Goal: Obtain resource: Obtain resource

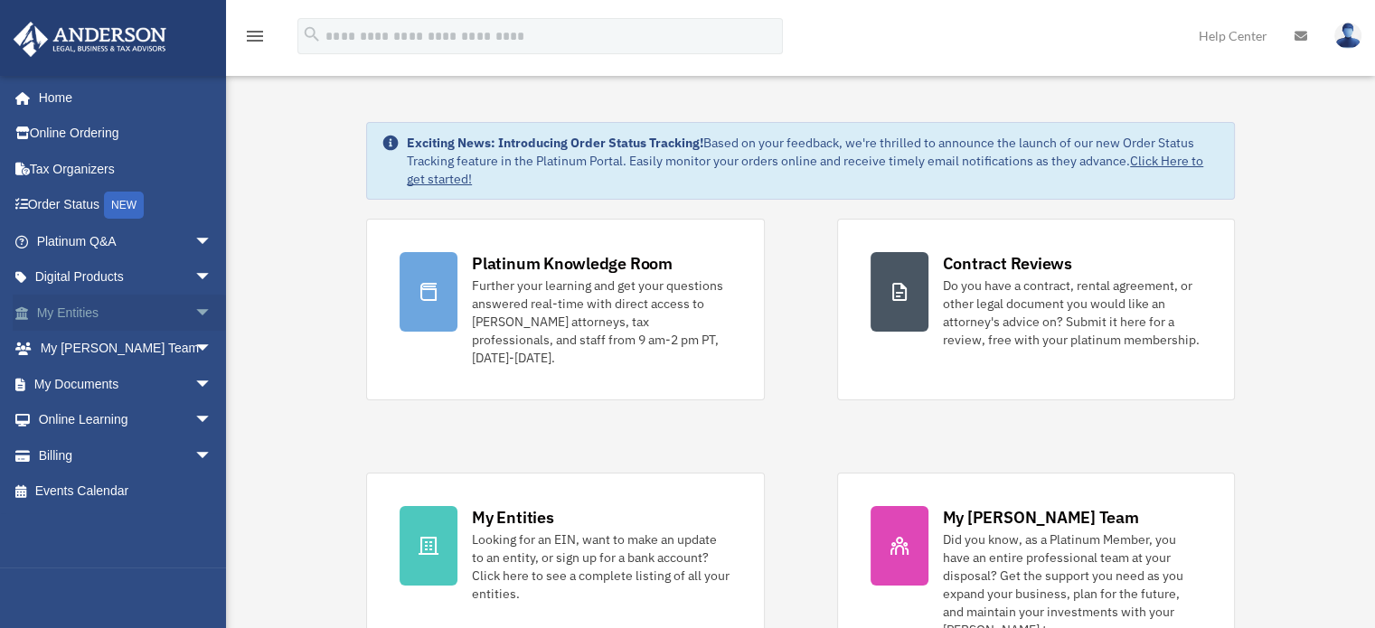
click at [194, 317] on span "arrow_drop_down" at bounding box center [212, 313] width 36 height 37
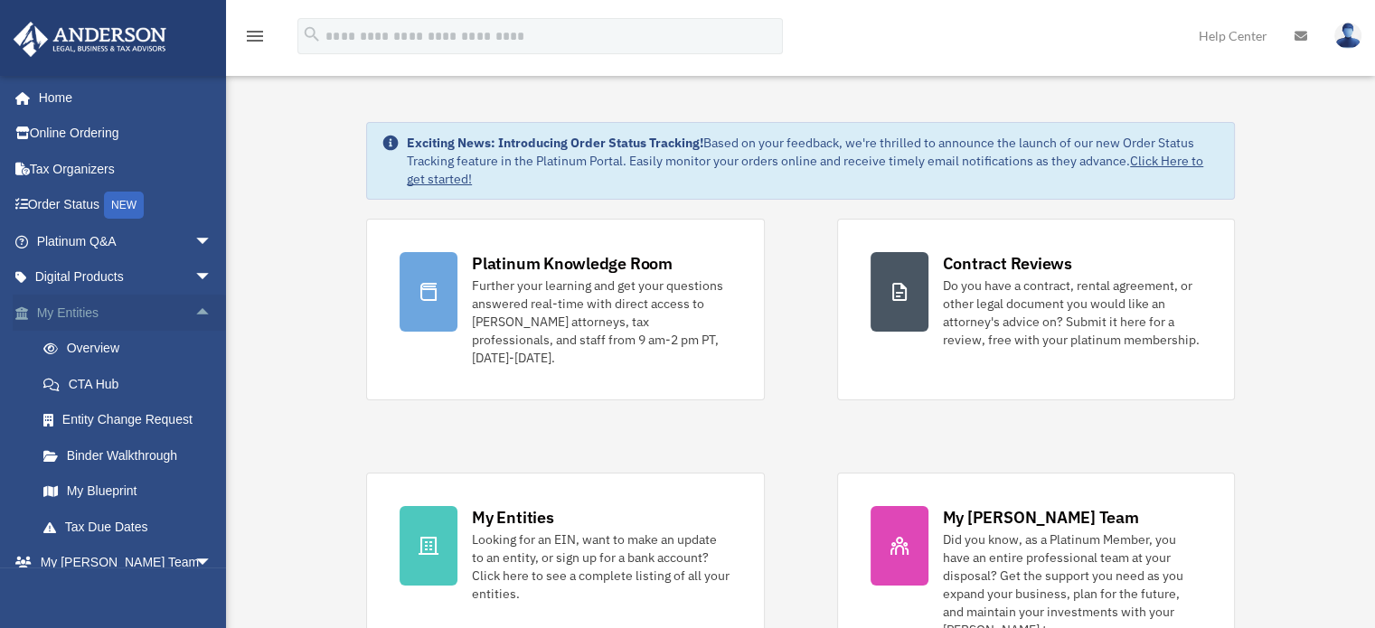
click at [194, 317] on span "arrow_drop_up" at bounding box center [212, 313] width 36 height 37
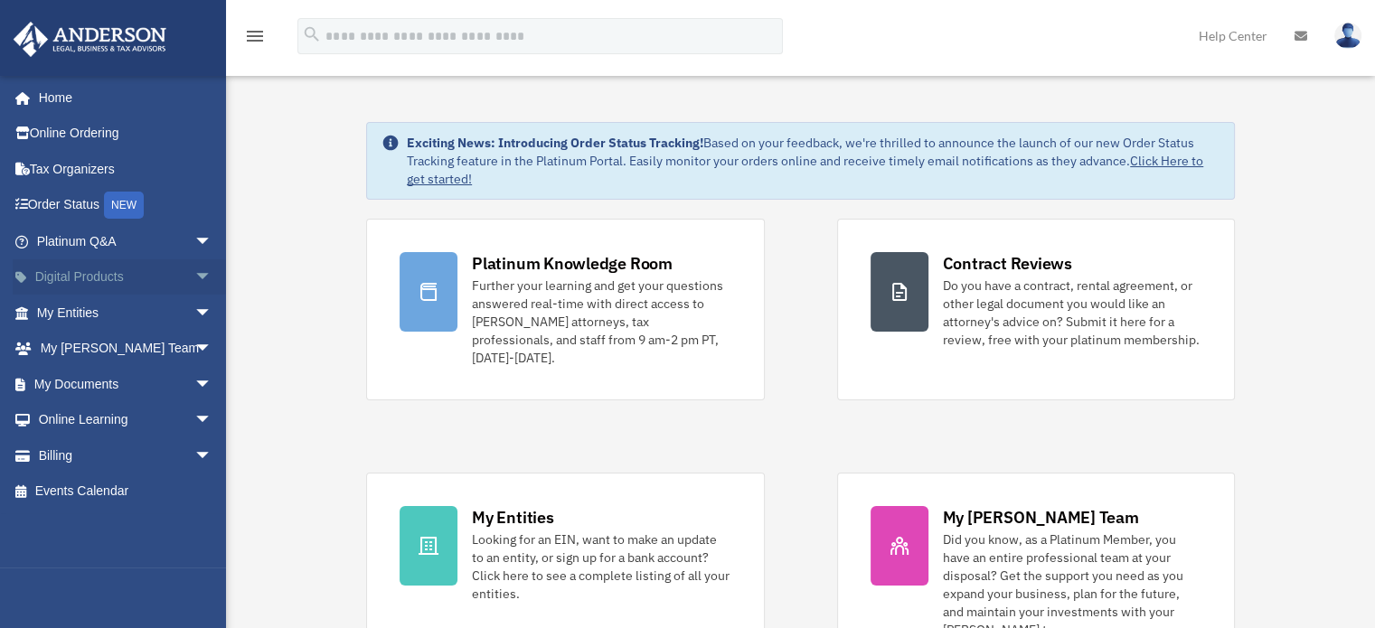
click at [194, 283] on span "arrow_drop_down" at bounding box center [212, 277] width 36 height 37
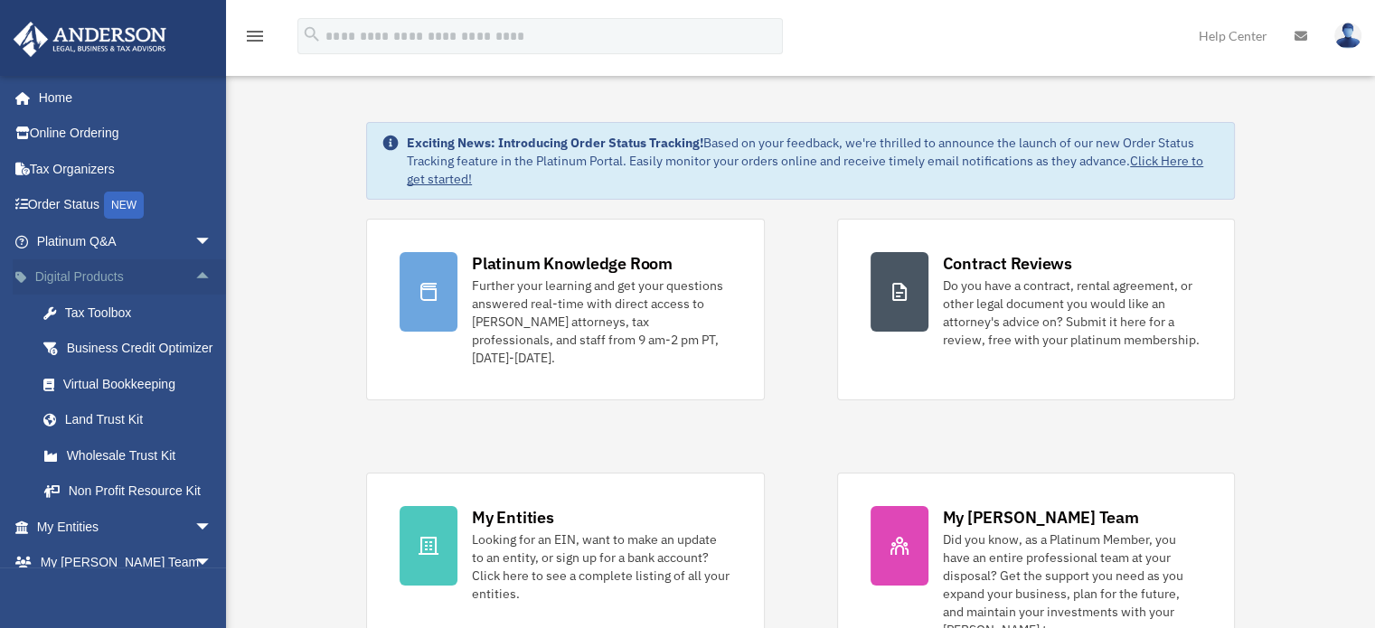
click at [194, 283] on span "arrow_drop_up" at bounding box center [212, 277] width 36 height 37
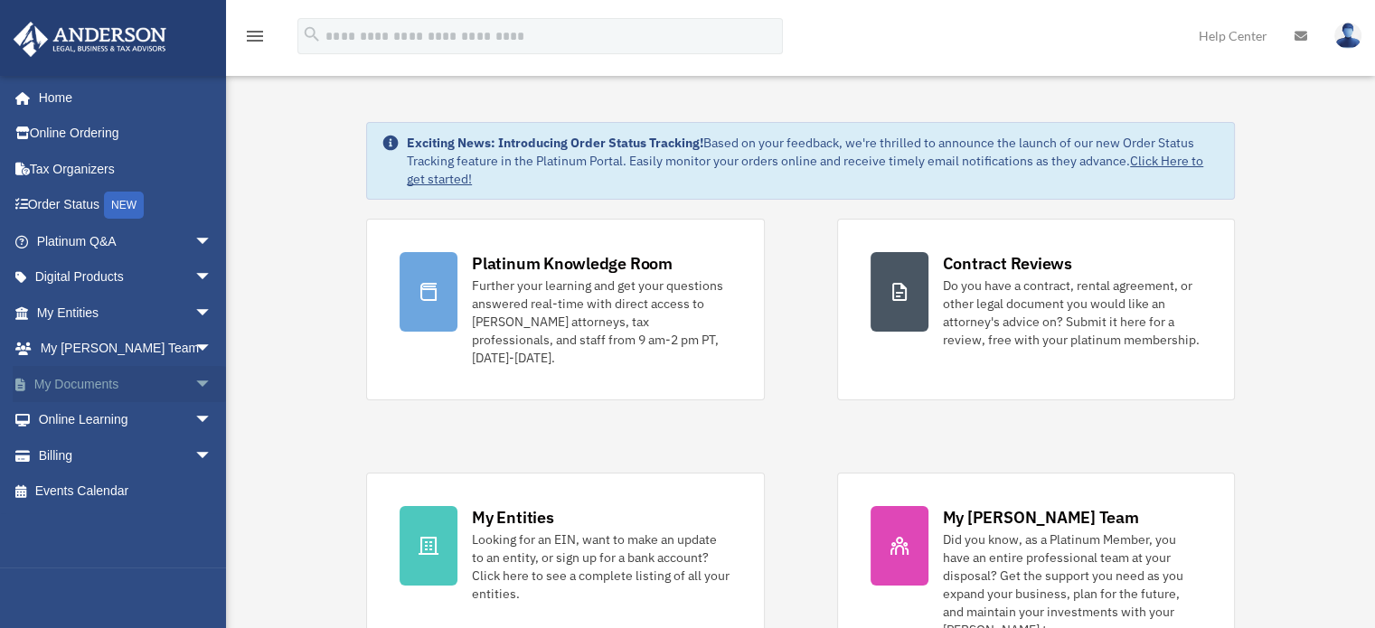
click at [196, 380] on span "arrow_drop_down" at bounding box center [212, 384] width 36 height 37
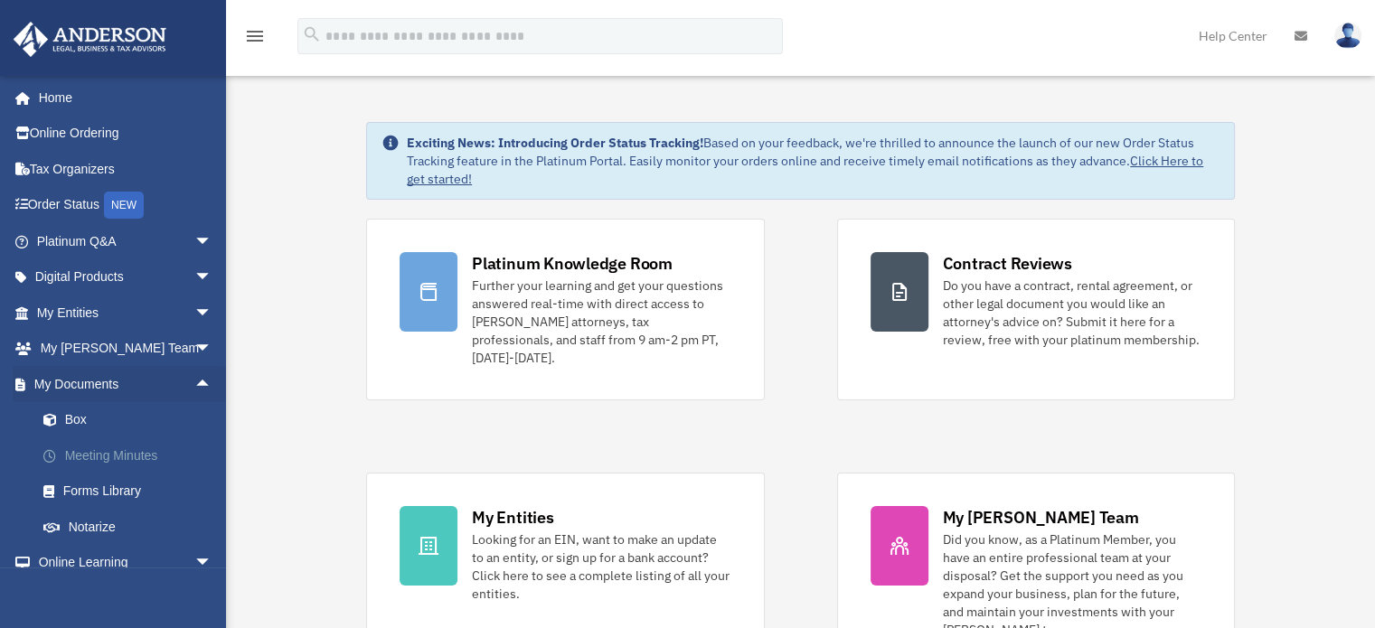
click at [100, 459] on link "Meeting Minutes" at bounding box center [132, 456] width 214 height 36
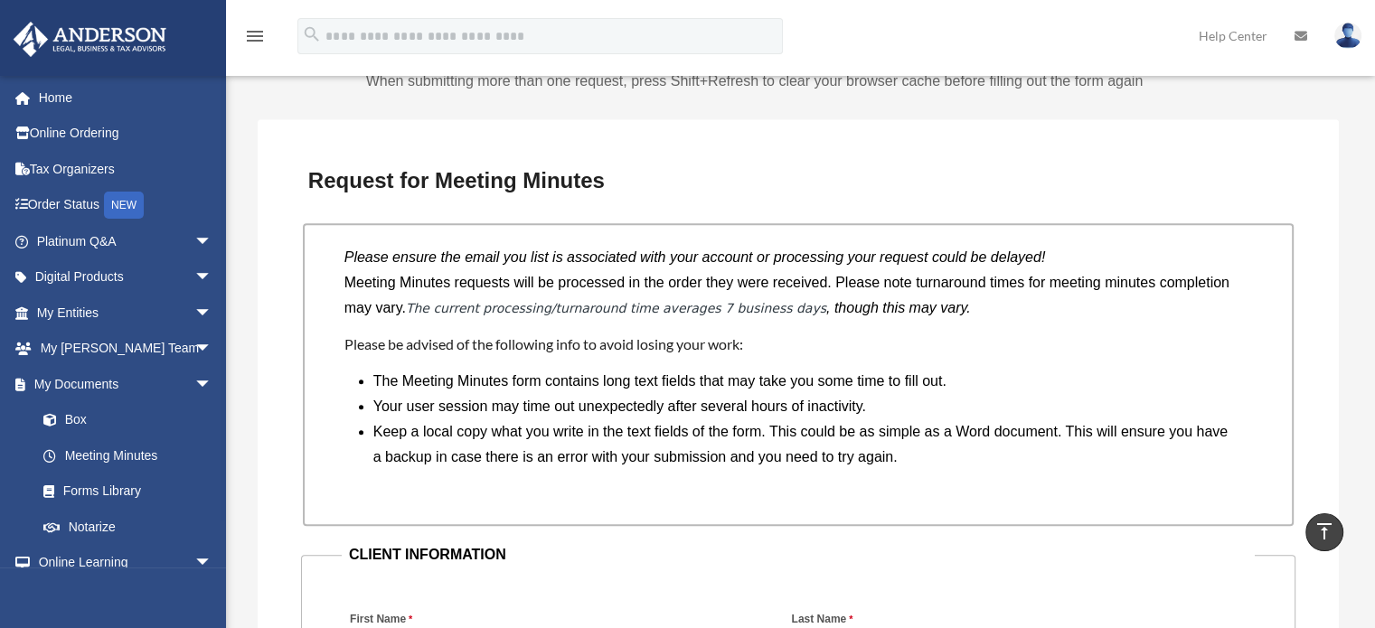
scroll to position [1356, 0]
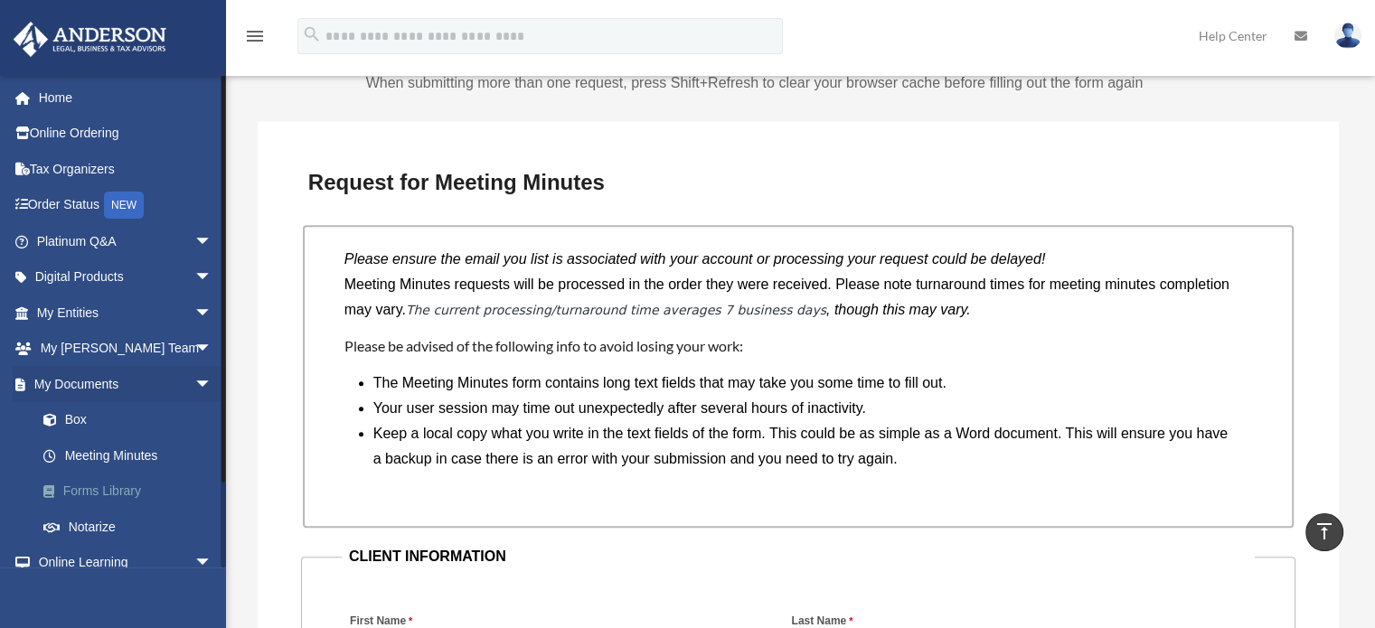
click at [80, 495] on link "Forms Library" at bounding box center [132, 492] width 214 height 36
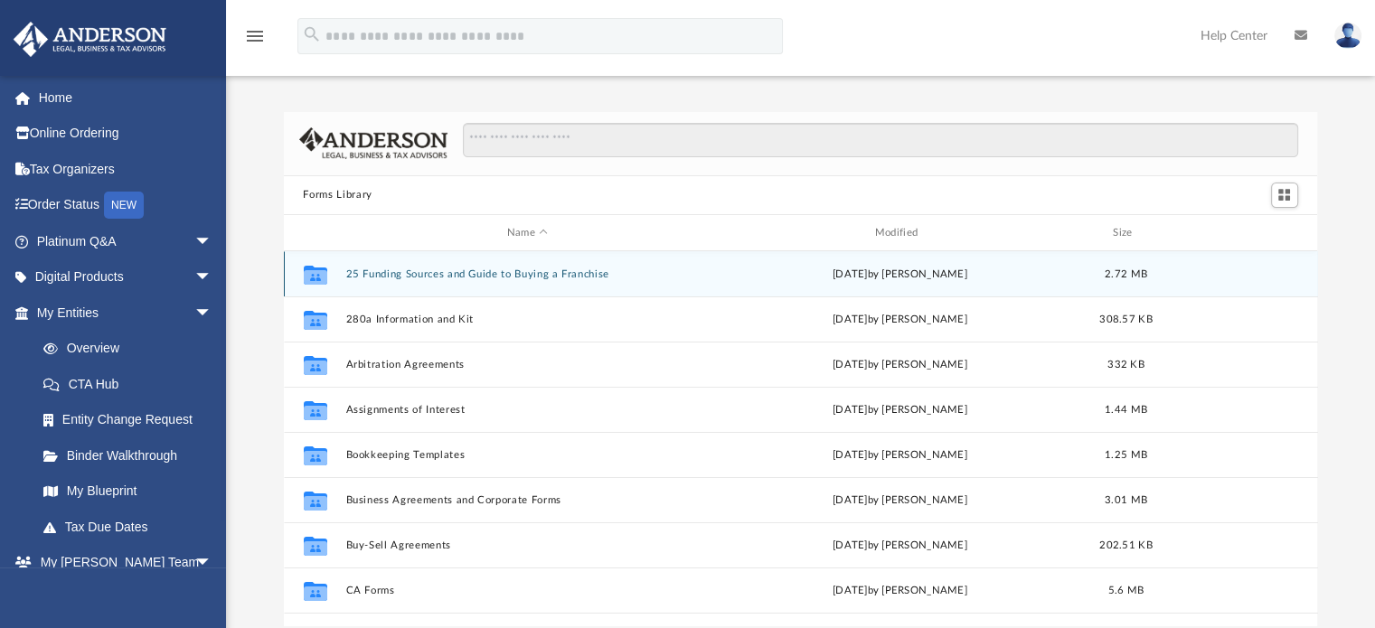
scroll to position [397, 1020]
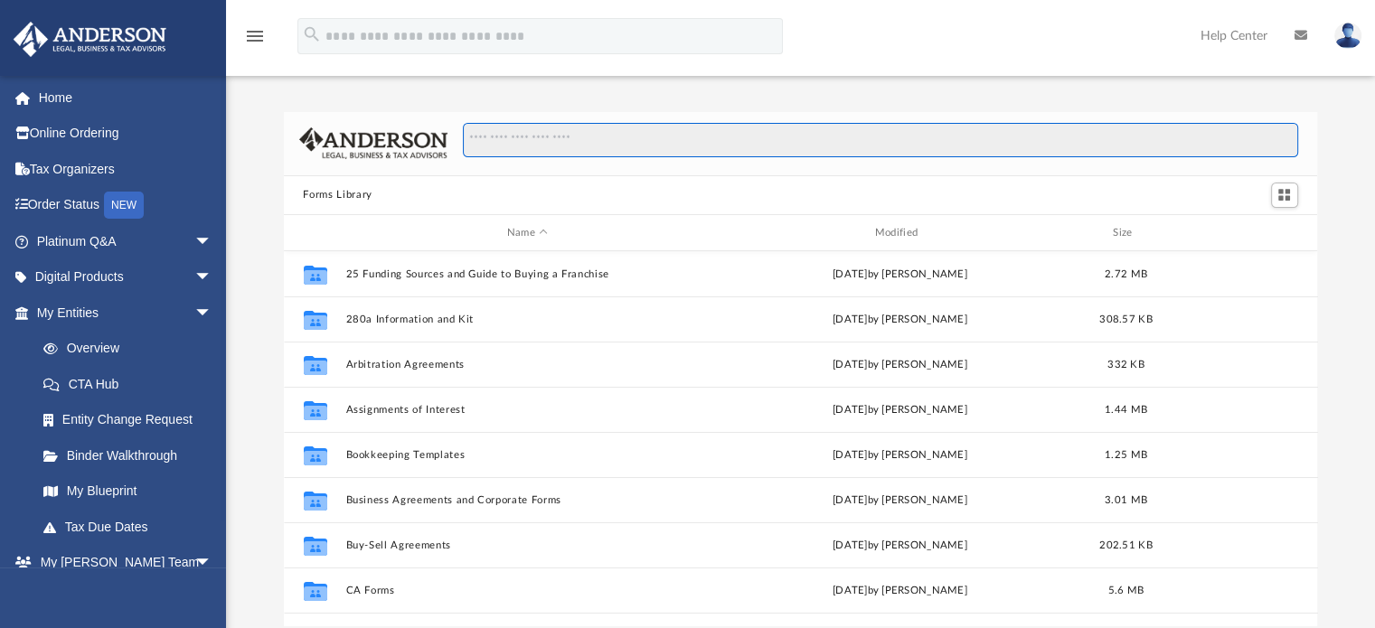
click at [645, 153] on input "Search files and folders" at bounding box center [880, 140] width 835 height 34
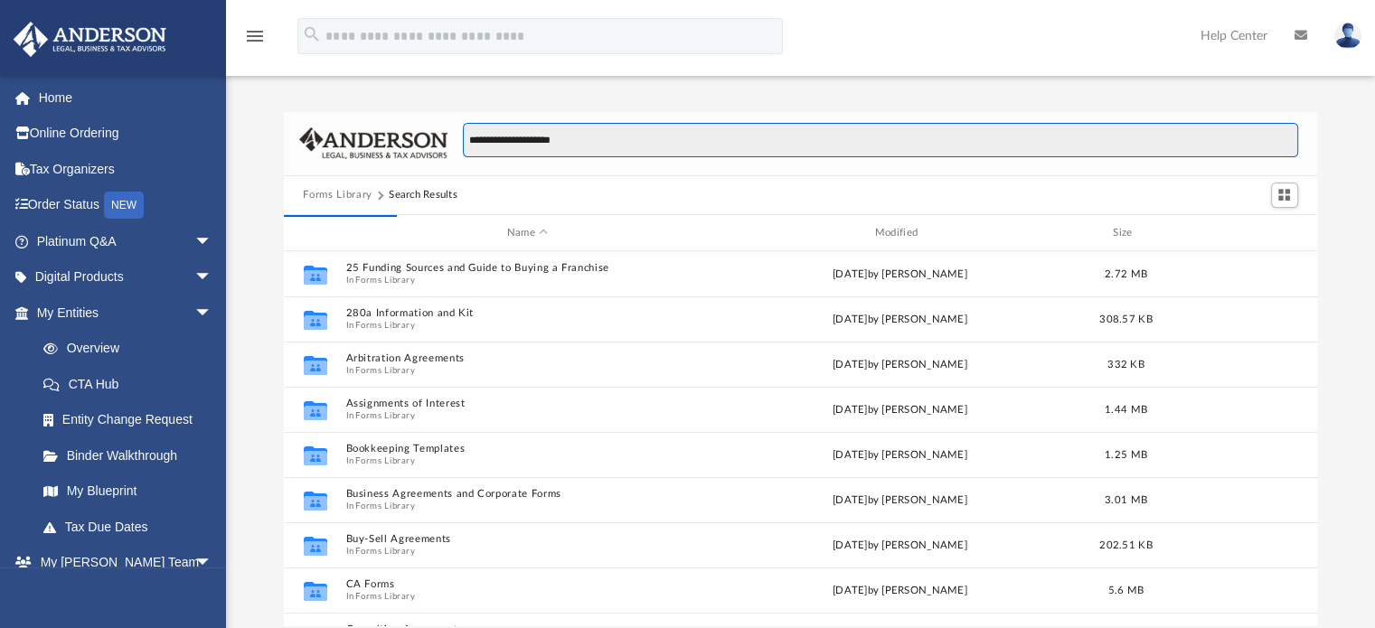
type input "**********"
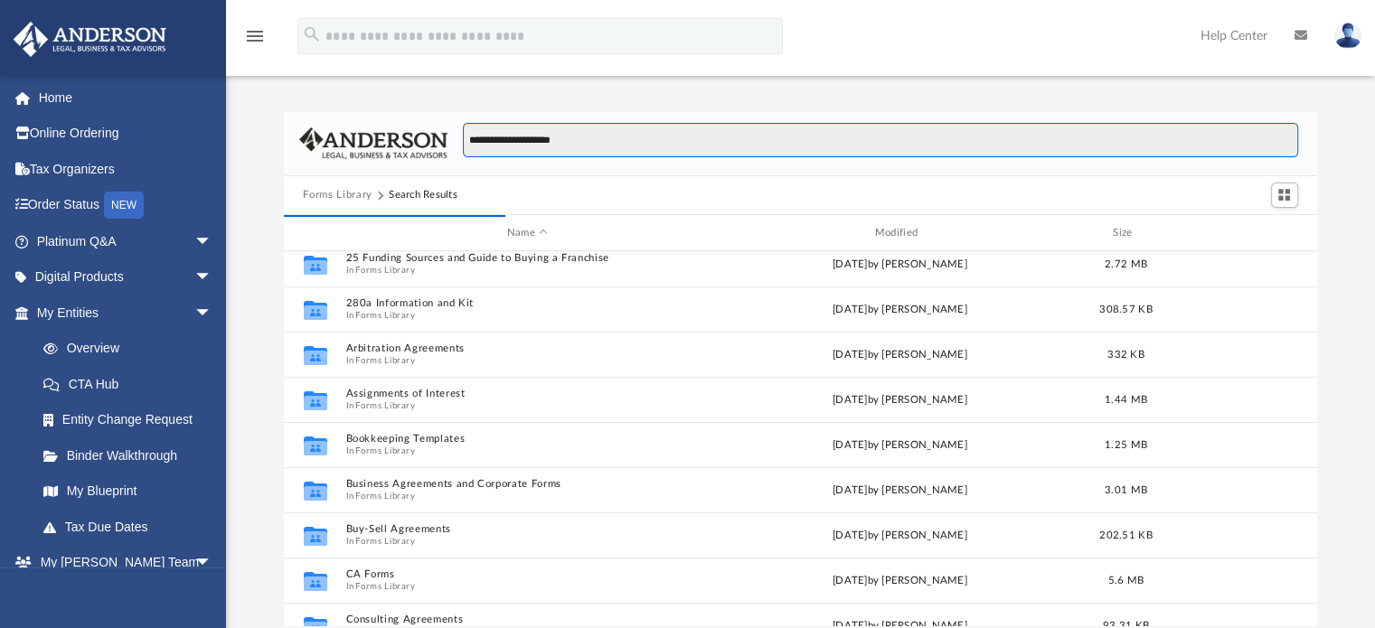
scroll to position [0, 0]
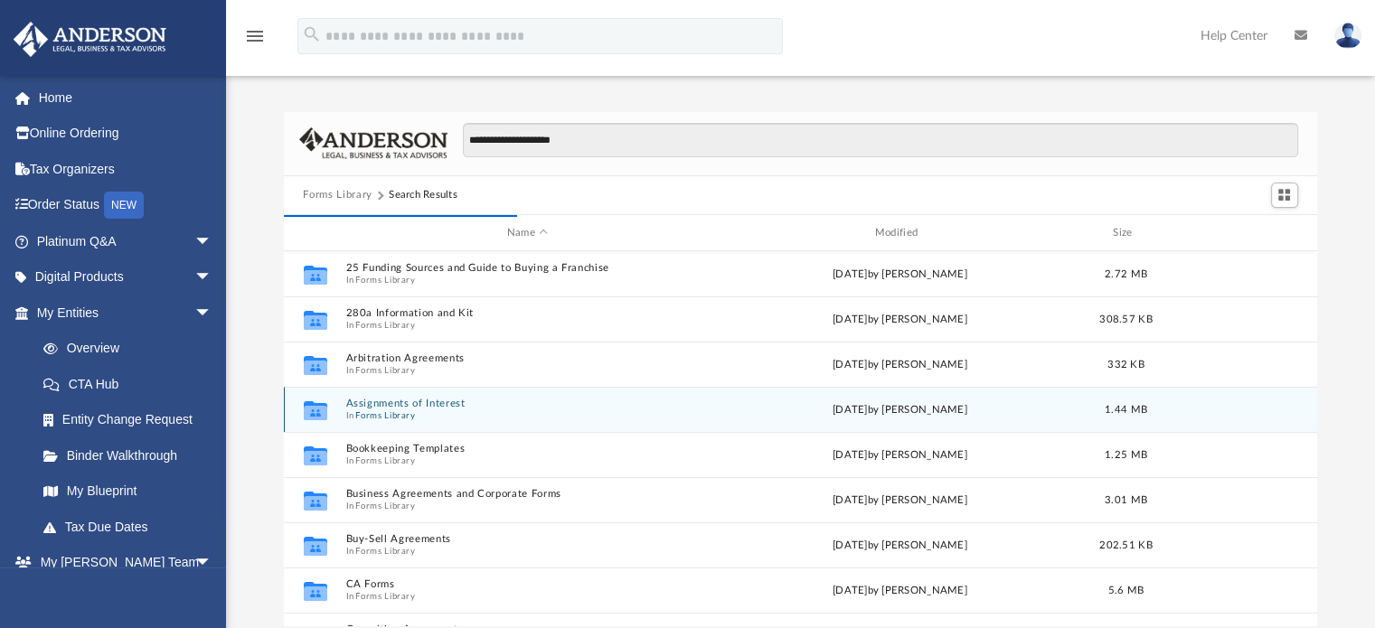
click at [592, 411] on span "In Forms Library" at bounding box center [527, 416] width 364 height 12
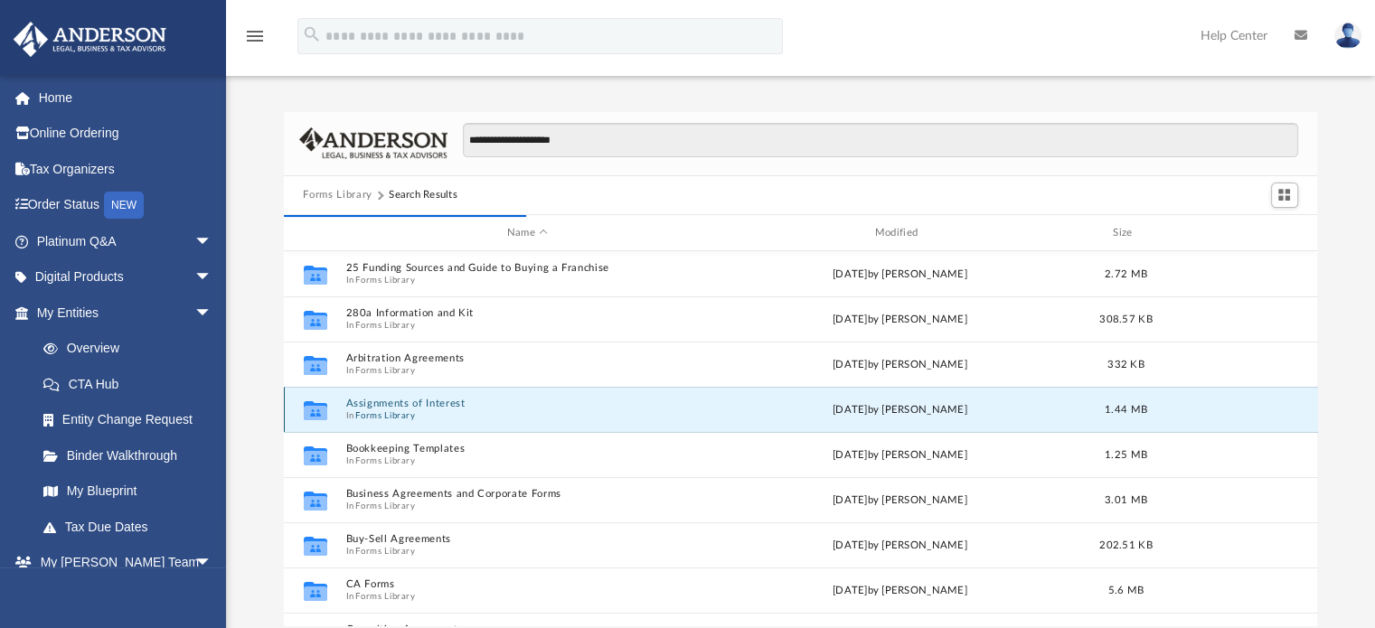
click at [425, 399] on button "Assignments of Interest" at bounding box center [527, 405] width 364 height 12
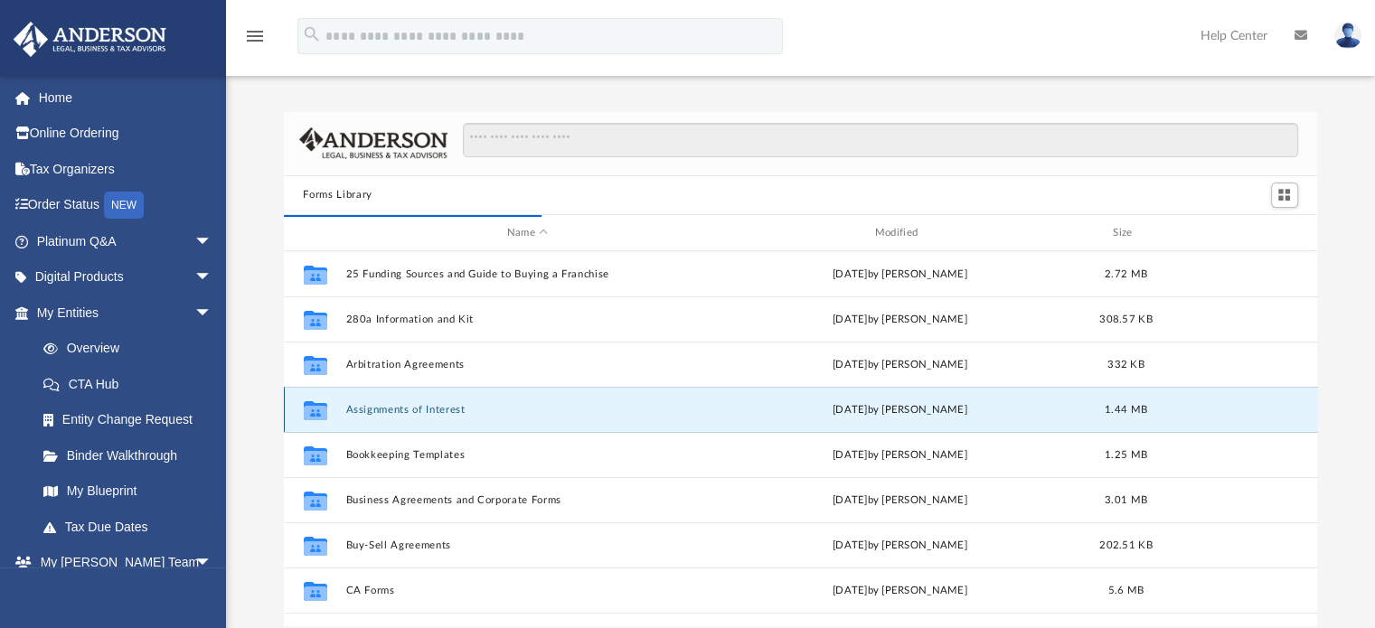
click at [416, 408] on button "Assignments of Interest" at bounding box center [527, 410] width 364 height 12
click at [416, 407] on button "Assignments of Interest" at bounding box center [527, 410] width 364 height 12
click at [417, 407] on button "Assignments of Interest" at bounding box center [527, 410] width 364 height 12
